Goal: Task Accomplishment & Management: Manage account settings

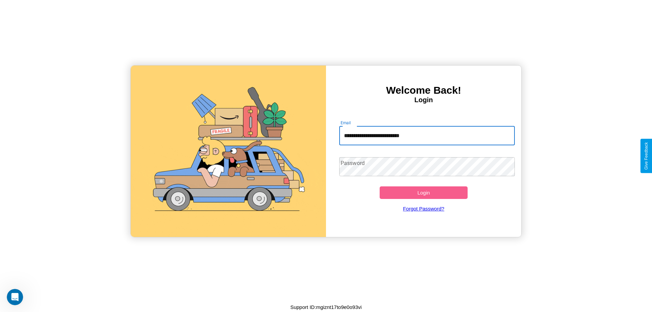
type input "**********"
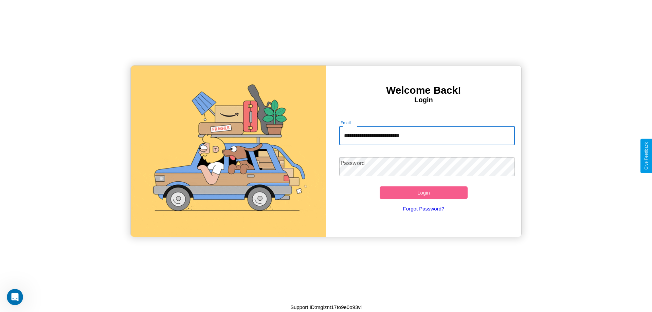
click at [423, 193] on button "Login" at bounding box center [424, 192] width 88 height 13
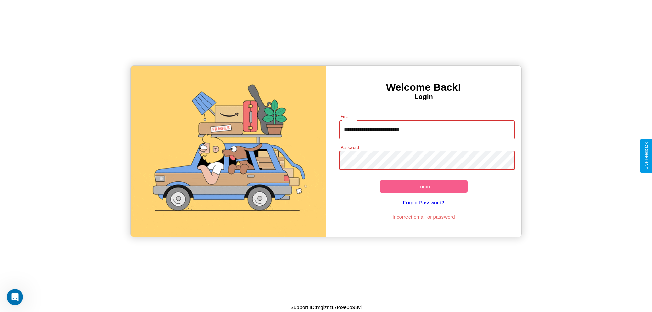
click at [423, 186] on button "Login" at bounding box center [424, 186] width 88 height 13
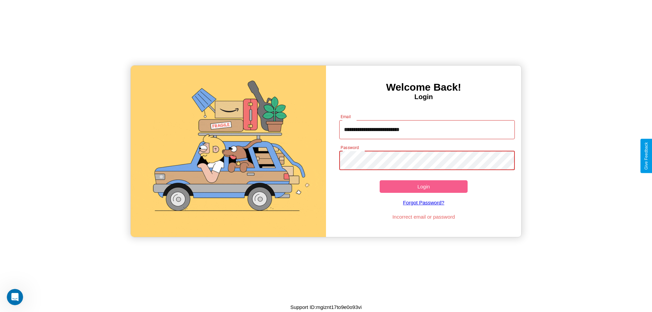
click at [423, 186] on button "Login" at bounding box center [424, 186] width 88 height 13
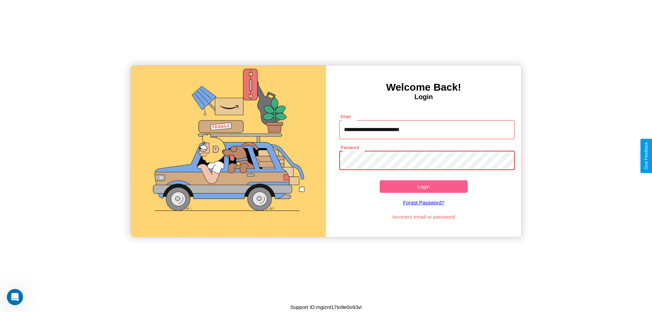
click at [423, 186] on button "Login" at bounding box center [424, 186] width 88 height 13
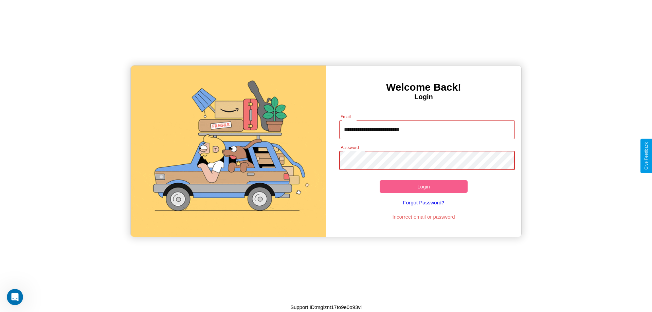
click at [423, 186] on button "Login" at bounding box center [424, 186] width 88 height 13
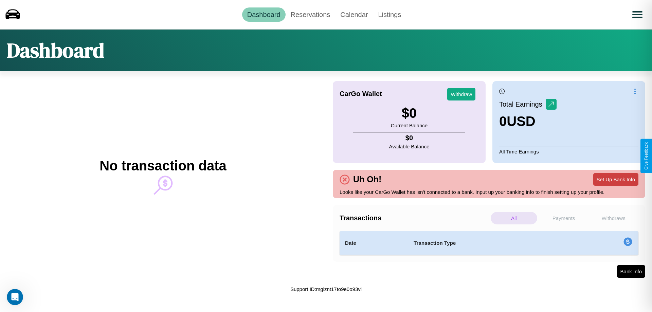
click at [616, 179] on button "Set Up Bank Info" at bounding box center [615, 179] width 45 height 13
